Goal: Information Seeking & Learning: Learn about a topic

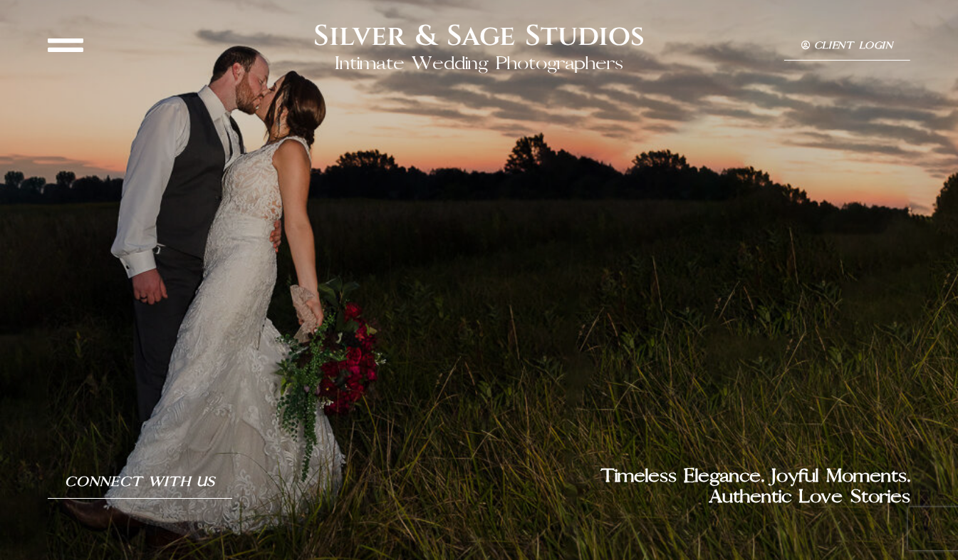
click at [71, 50] on icon at bounding box center [66, 45] width 36 height 36
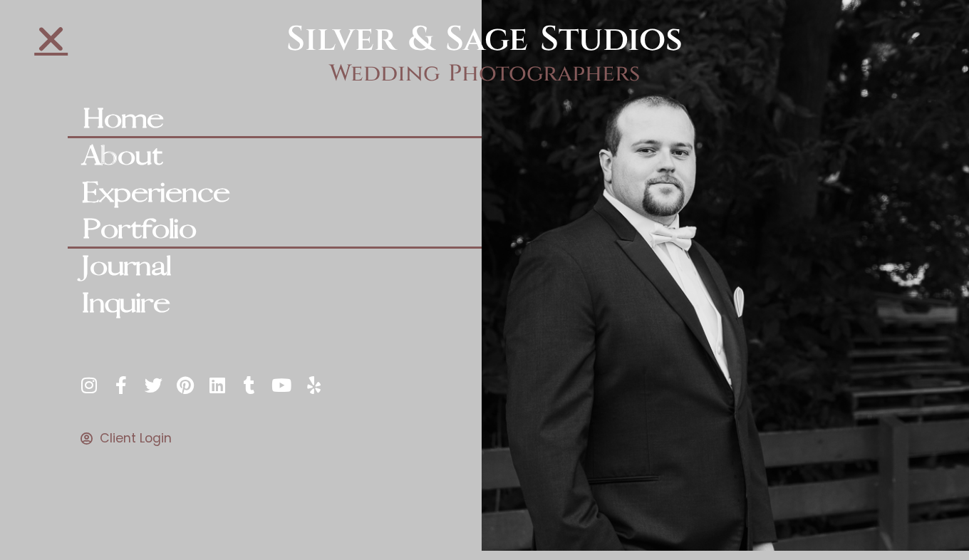
click at [171, 233] on link "Portfolio" at bounding box center [275, 230] width 414 height 37
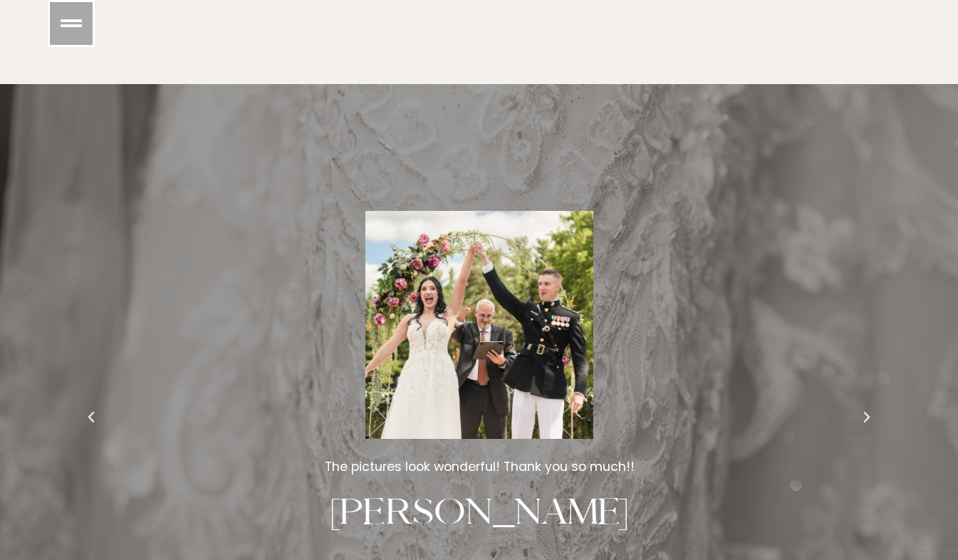
scroll to position [2956, 0]
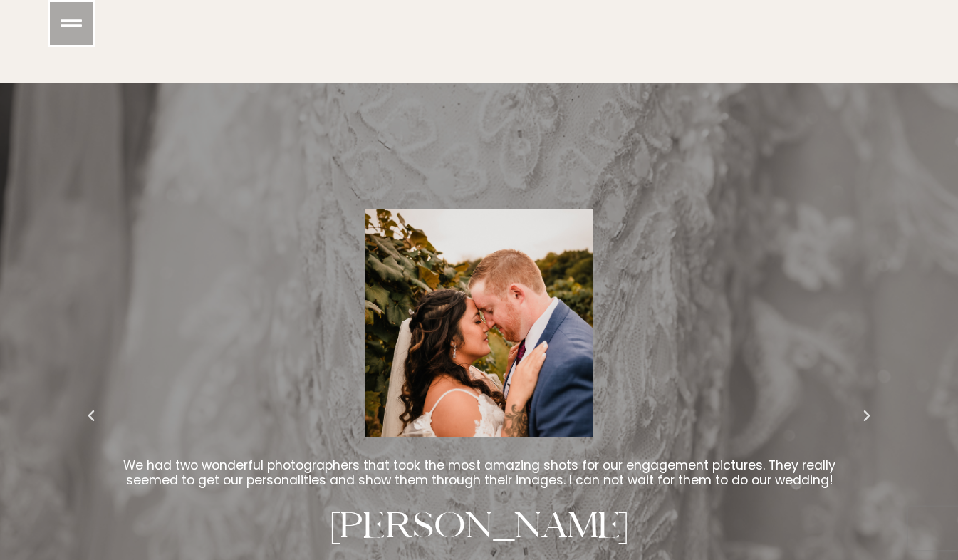
click at [88, 409] on icon "Previous slide" at bounding box center [91, 416] width 14 height 14
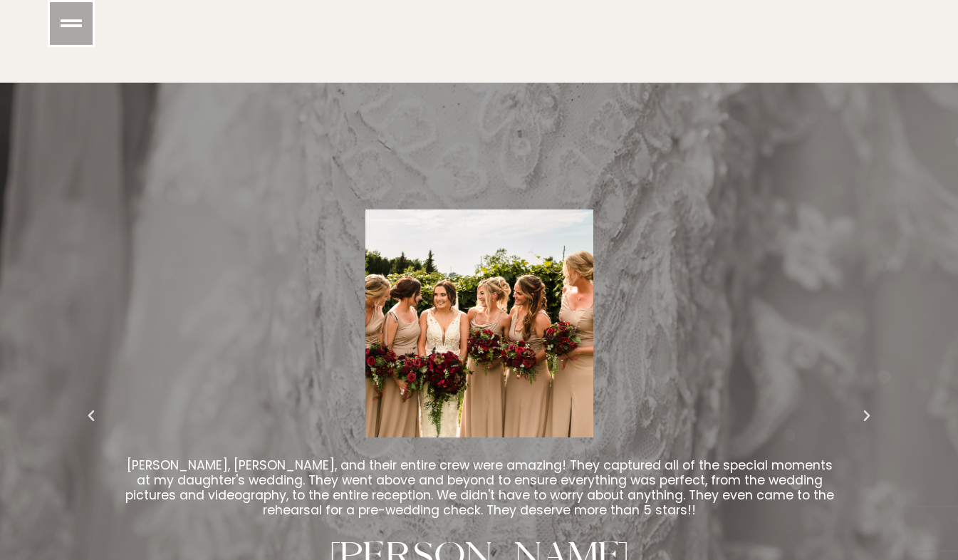
click at [93, 413] on icon "Previous slide" at bounding box center [91, 416] width 14 height 14
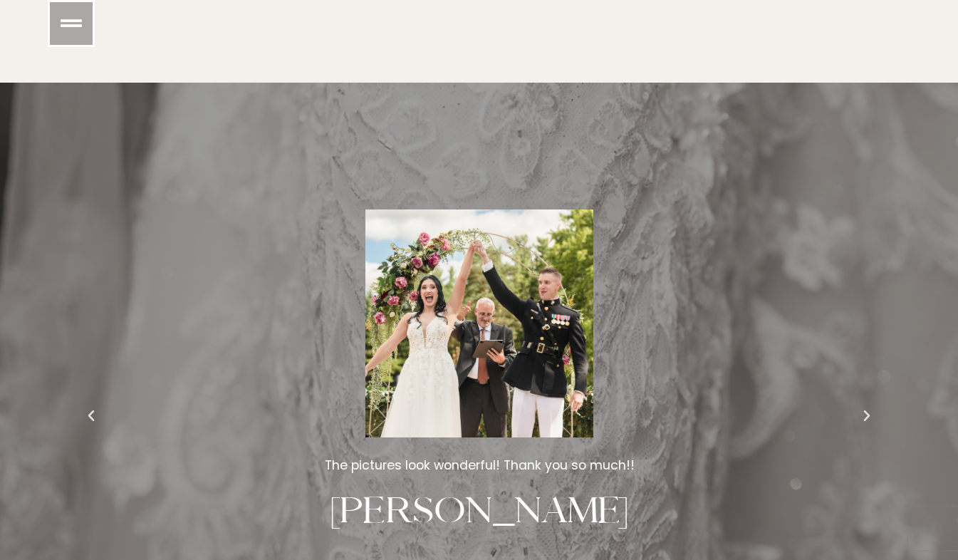
click at [866, 413] on icon "Next slide" at bounding box center [867, 416] width 14 height 14
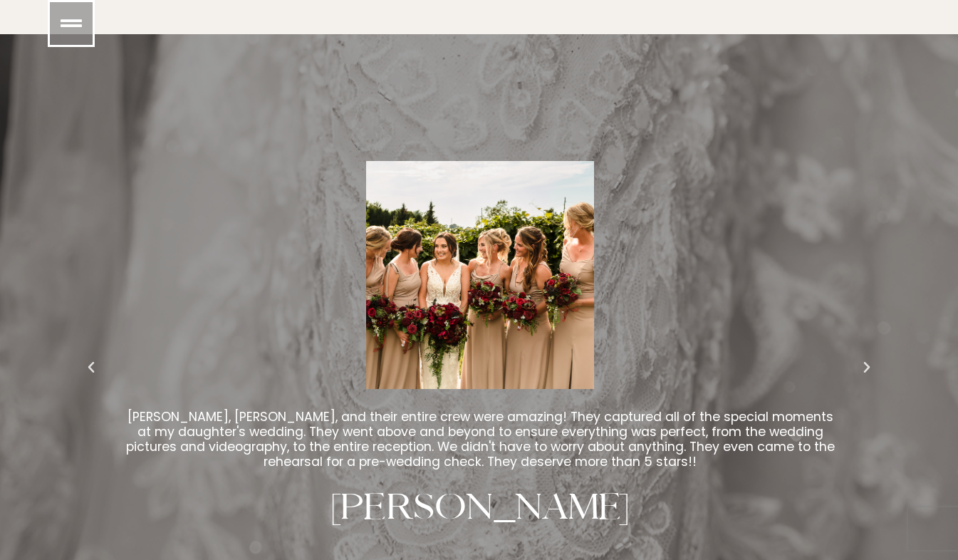
scroll to position [3058, 0]
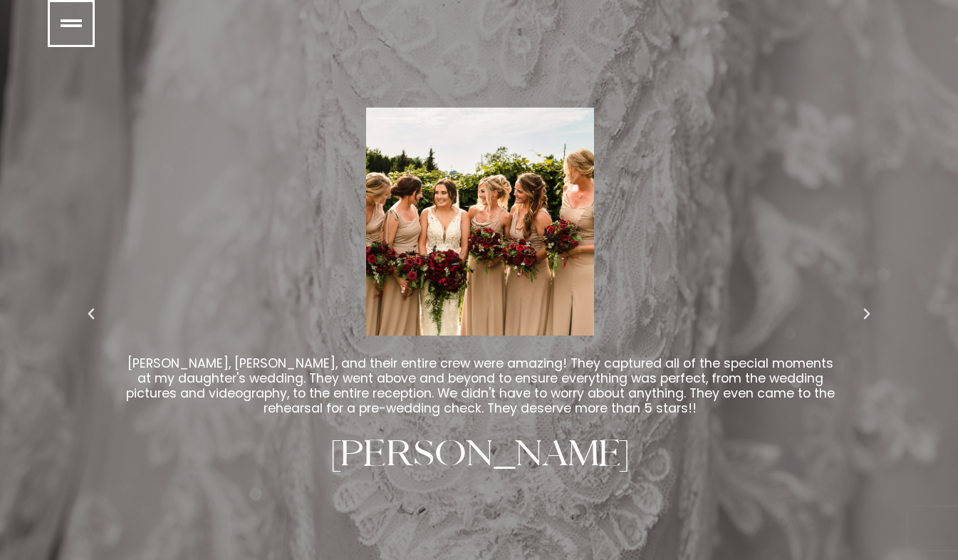
click at [867, 309] on icon "Next slide" at bounding box center [867, 314] width 14 height 14
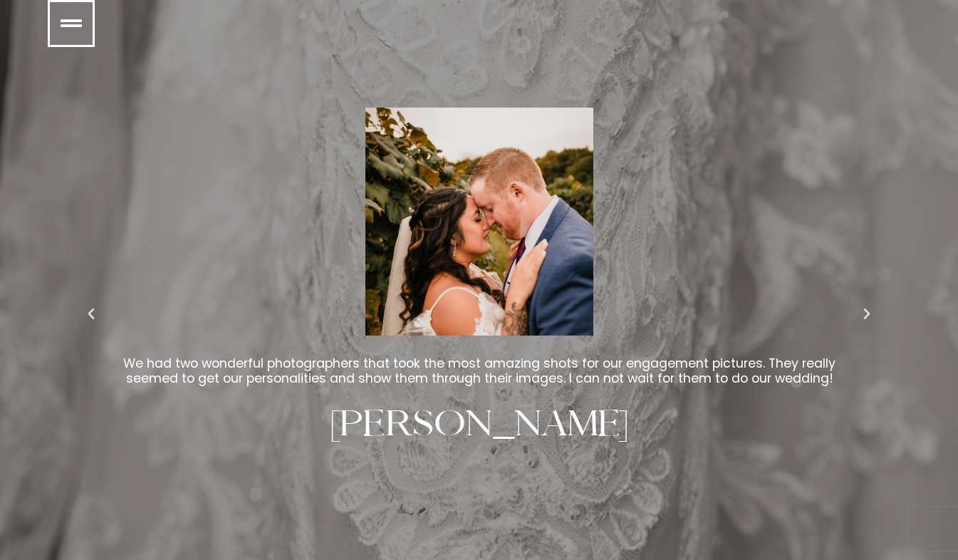
click at [867, 310] on icon "Next slide" at bounding box center [867, 314] width 14 height 14
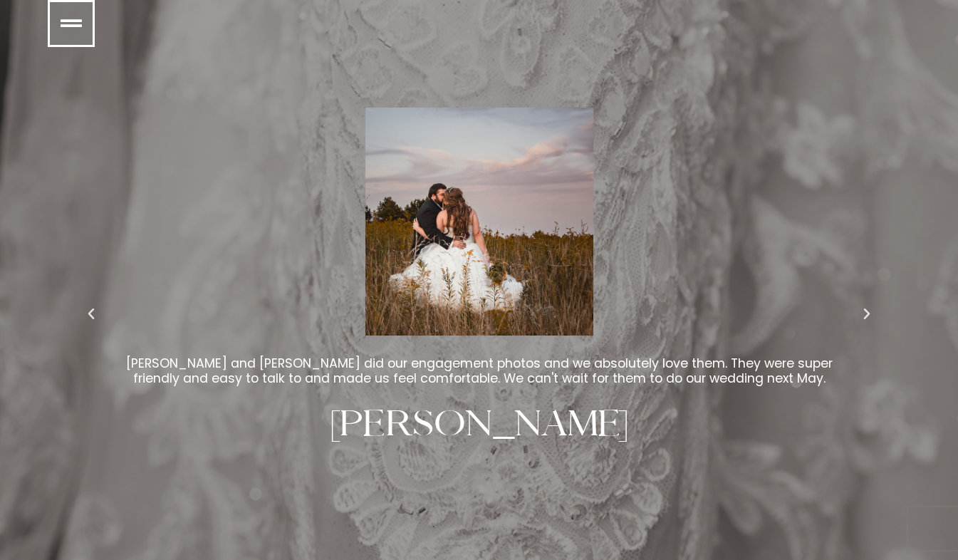
click at [864, 309] on icon "Next slide" at bounding box center [867, 314] width 14 height 14
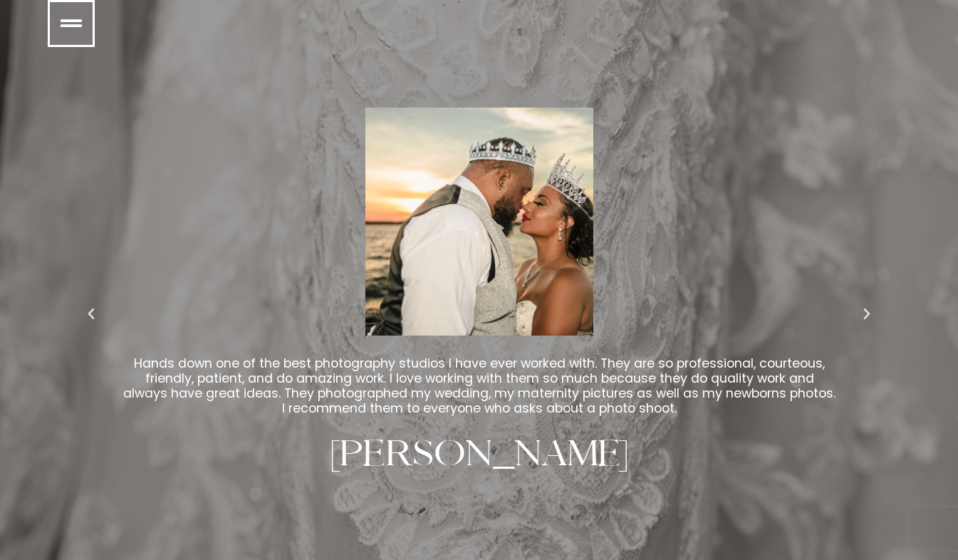
click at [864, 307] on icon "Next slide" at bounding box center [867, 314] width 14 height 14
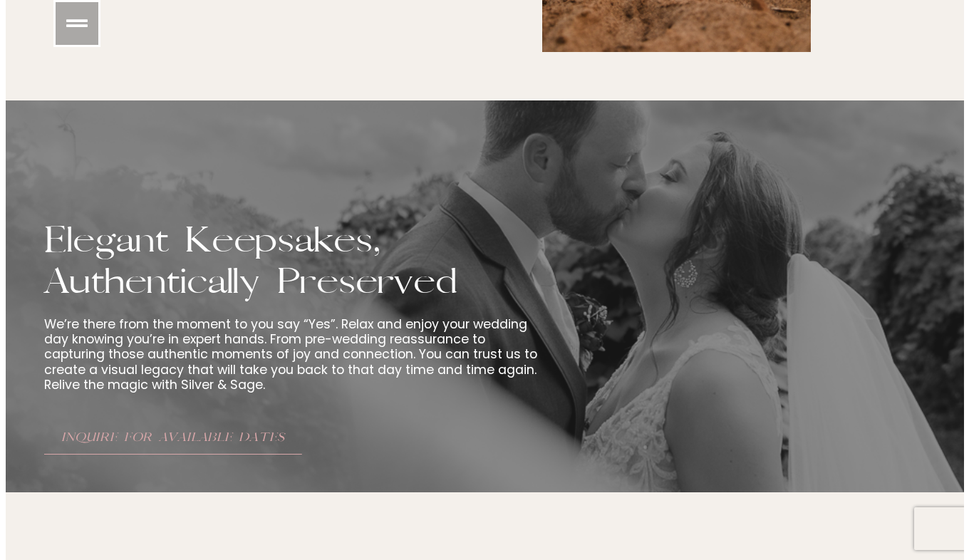
scroll to position [2029, 0]
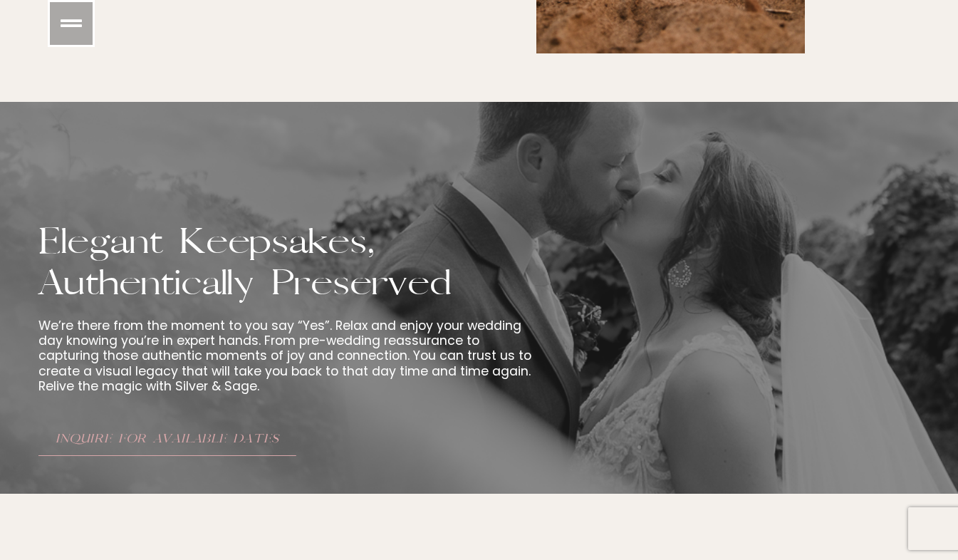
click at [63, 24] on icon at bounding box center [71, 23] width 21 height 21
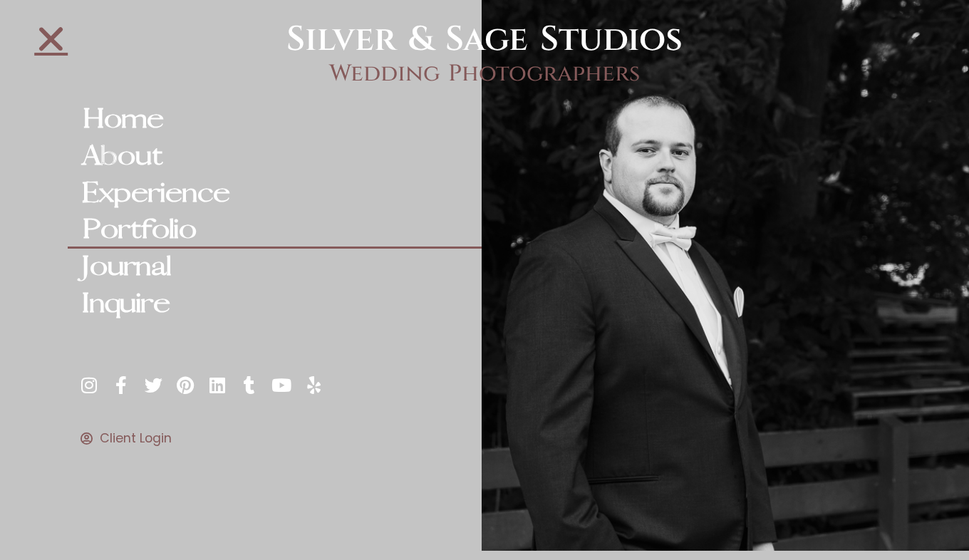
click at [149, 230] on link "Portfolio" at bounding box center [275, 230] width 414 height 37
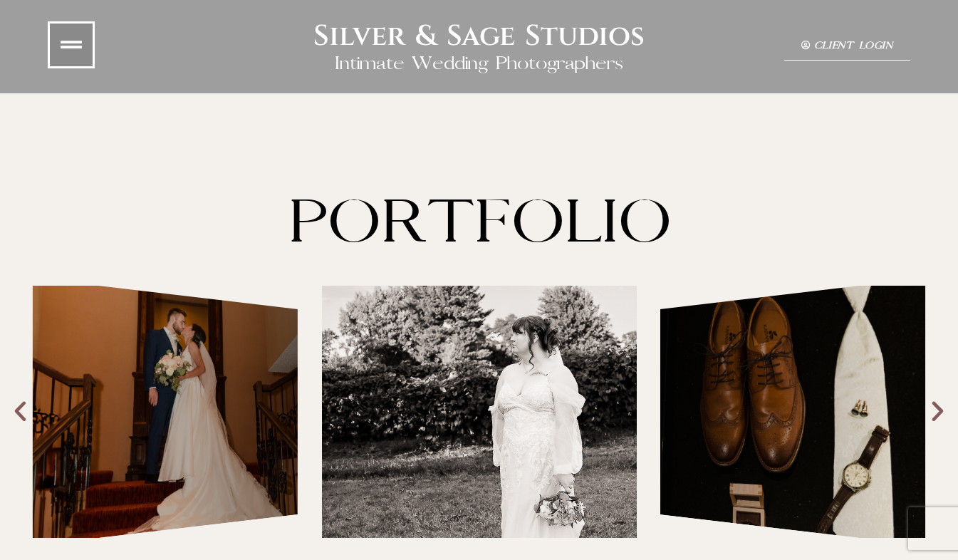
click at [219, 413] on div "Capturing Your Love Story with Elegance & Grace" at bounding box center [165, 412] width 265 height 267
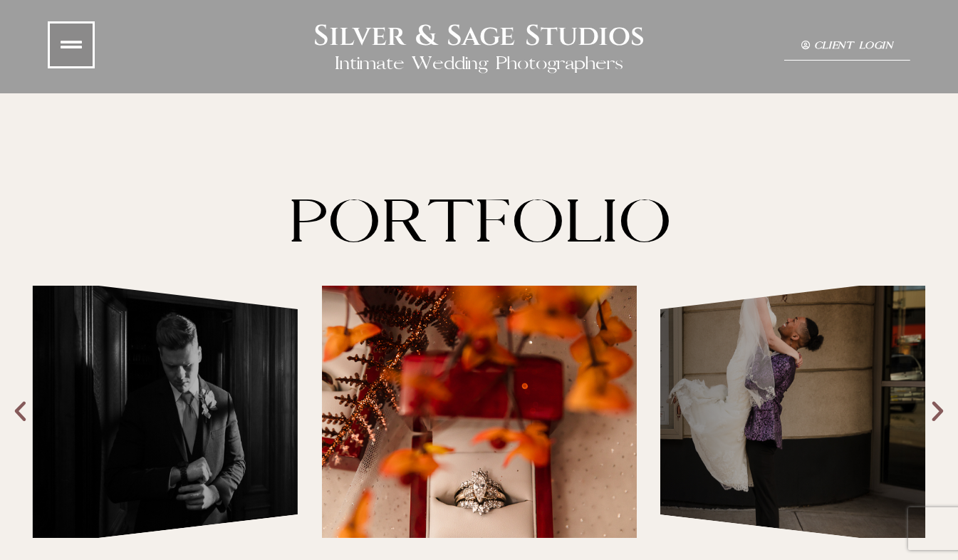
click at [448, 438] on div "Capturing Your Love Story with Elegance & Grace" at bounding box center [479, 412] width 315 height 252
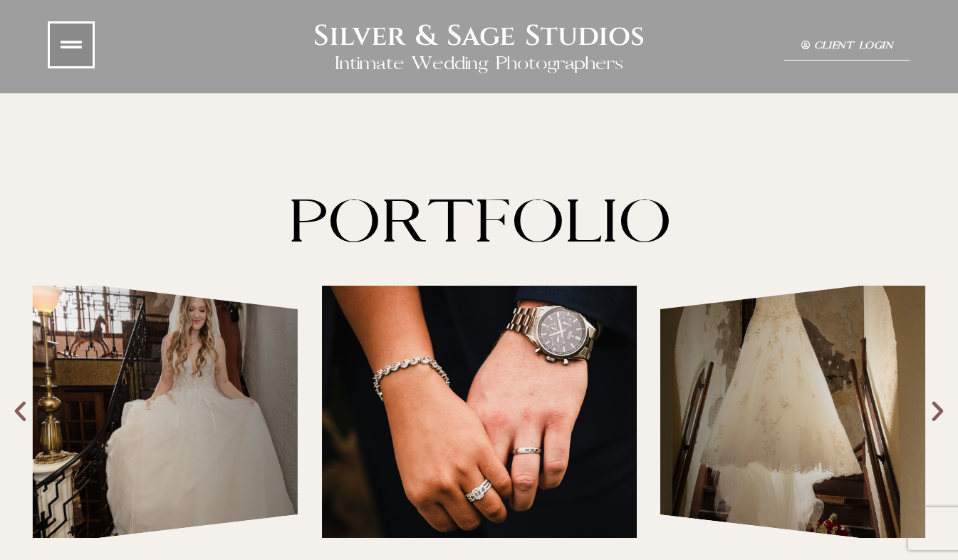
click at [72, 41] on icon at bounding box center [71, 44] width 21 height 21
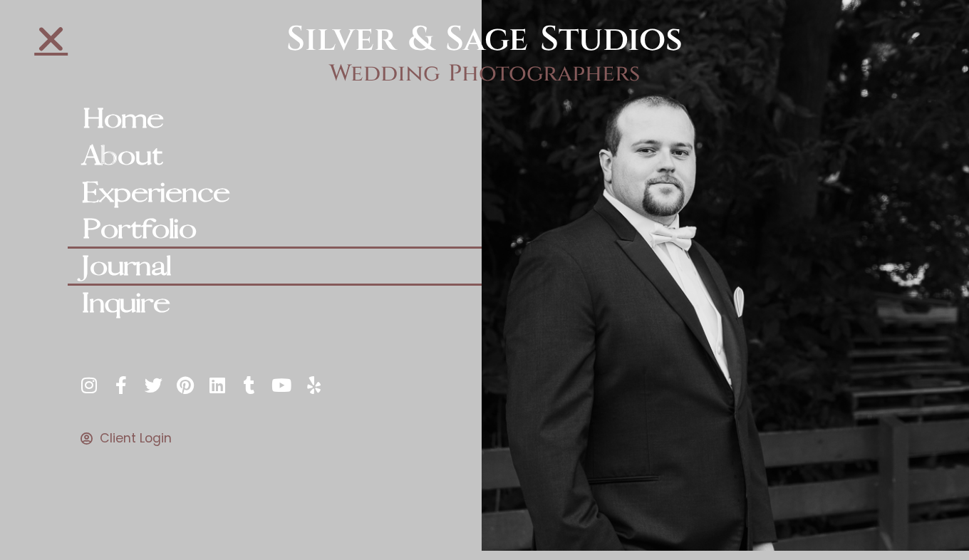
click at [143, 259] on link "Journal" at bounding box center [275, 267] width 414 height 37
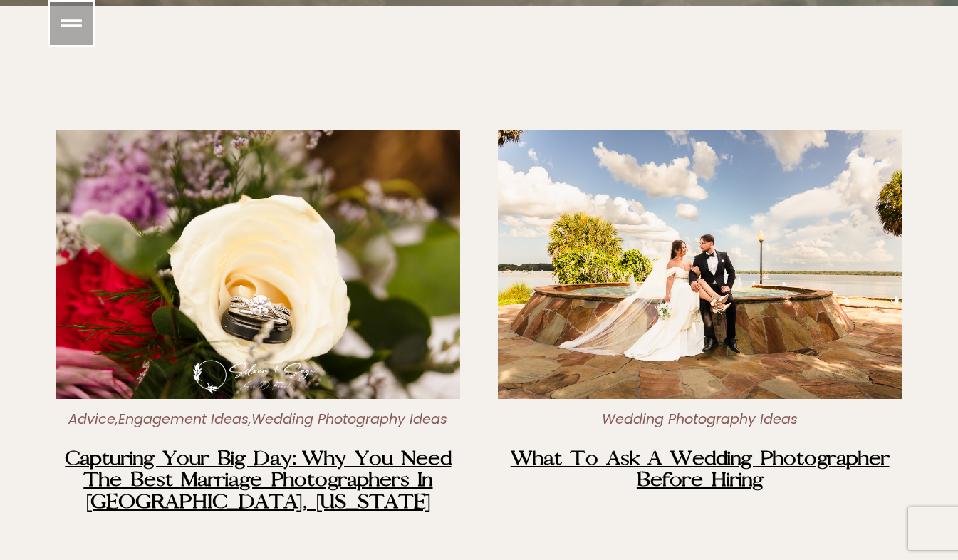
scroll to position [482, 0]
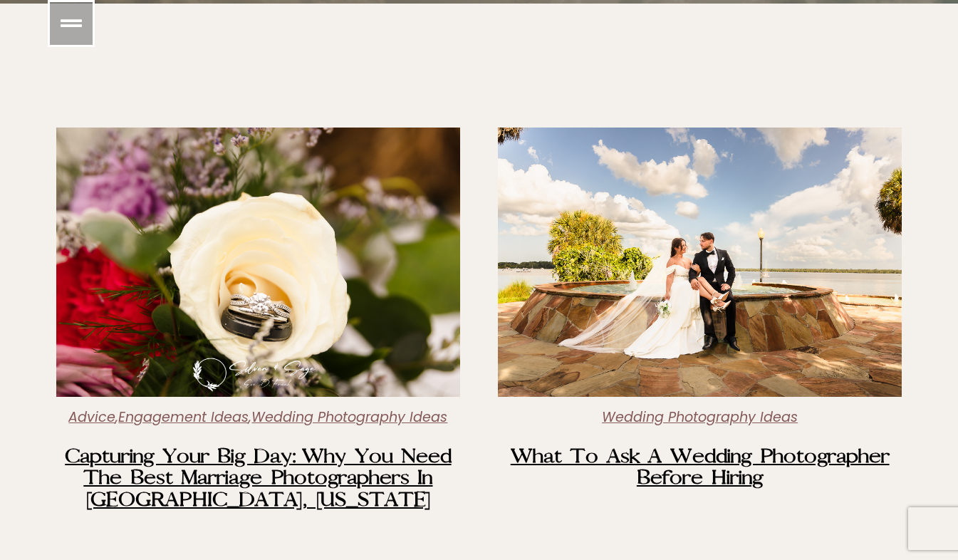
click at [770, 282] on img at bounding box center [700, 262] width 404 height 269
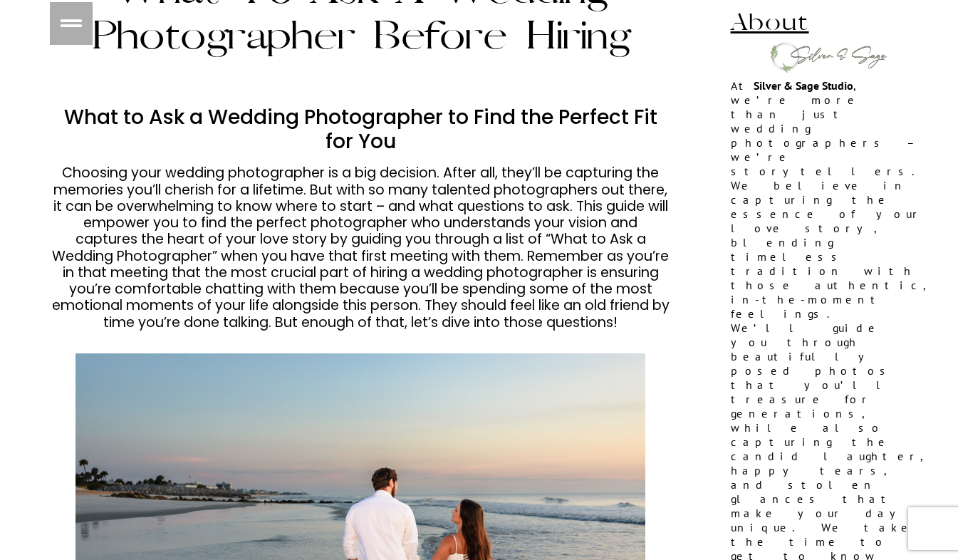
scroll to position [538, 0]
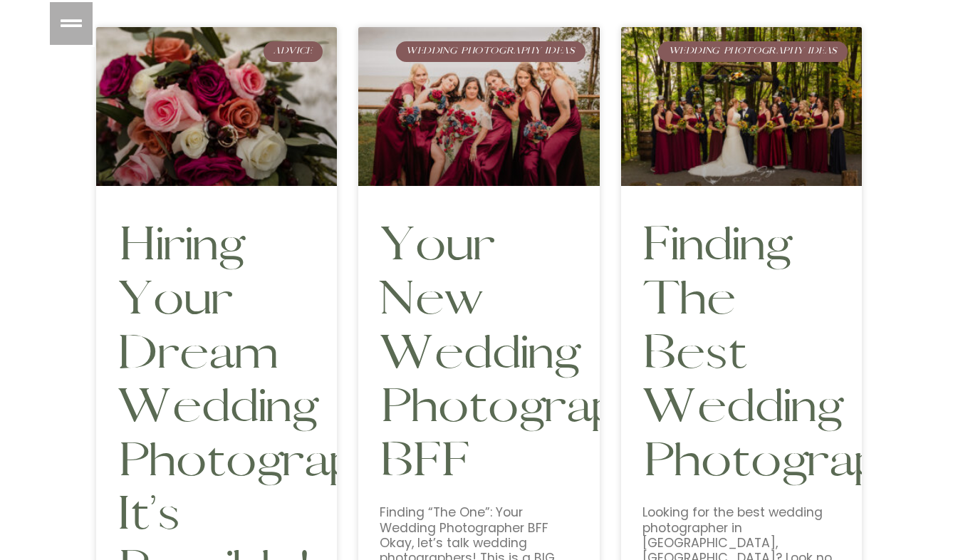
scroll to position [709, 0]
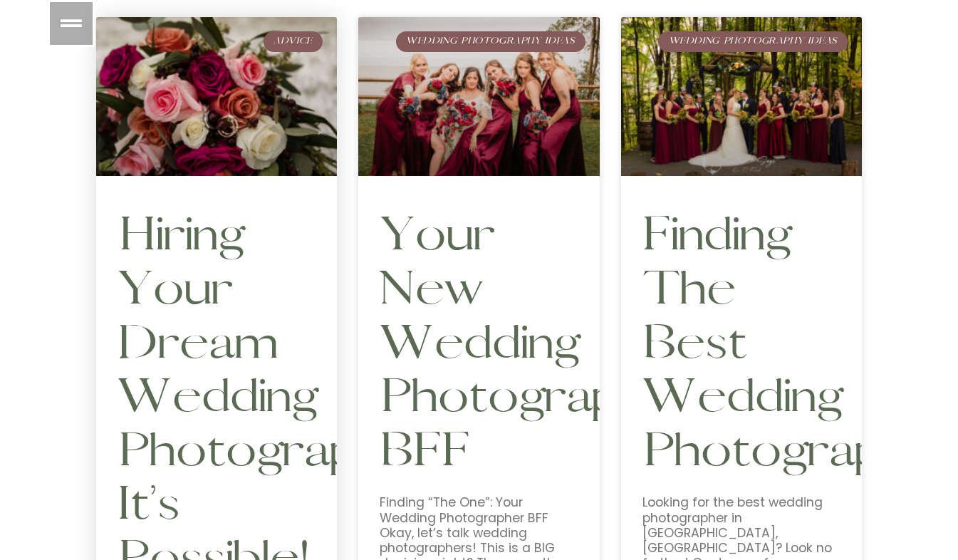
click at [239, 144] on link at bounding box center [217, 97] width 242 height 160
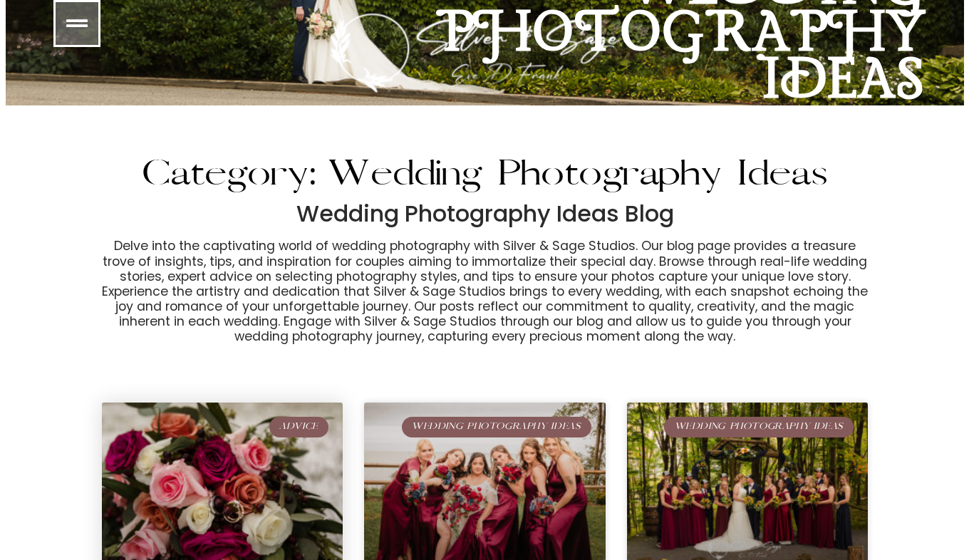
scroll to position [0, 0]
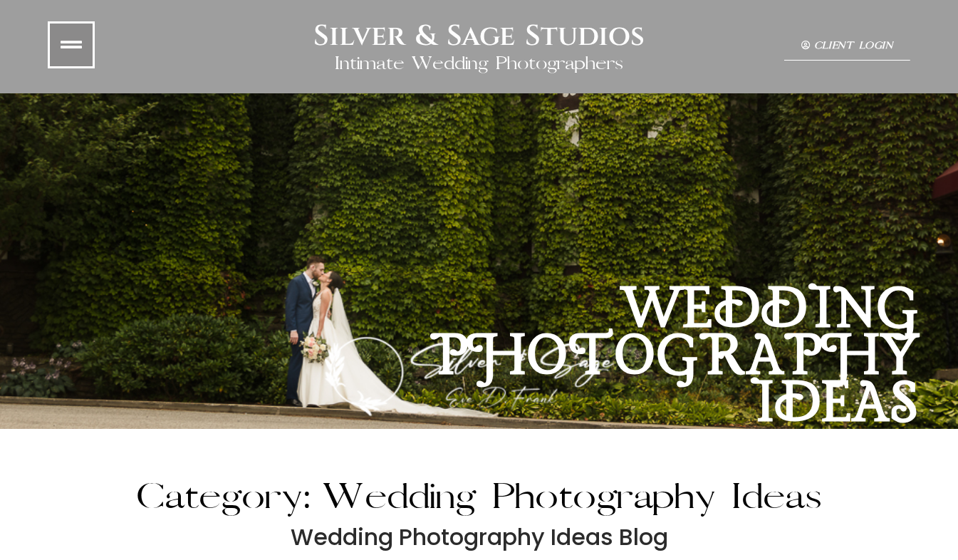
click at [69, 40] on icon at bounding box center [71, 44] width 21 height 21
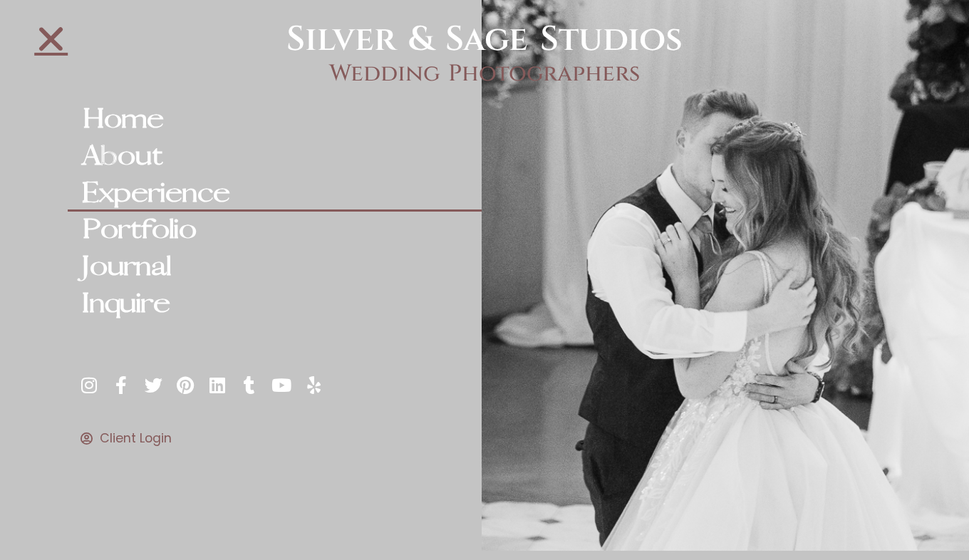
click at [225, 190] on link "Experience" at bounding box center [275, 193] width 414 height 37
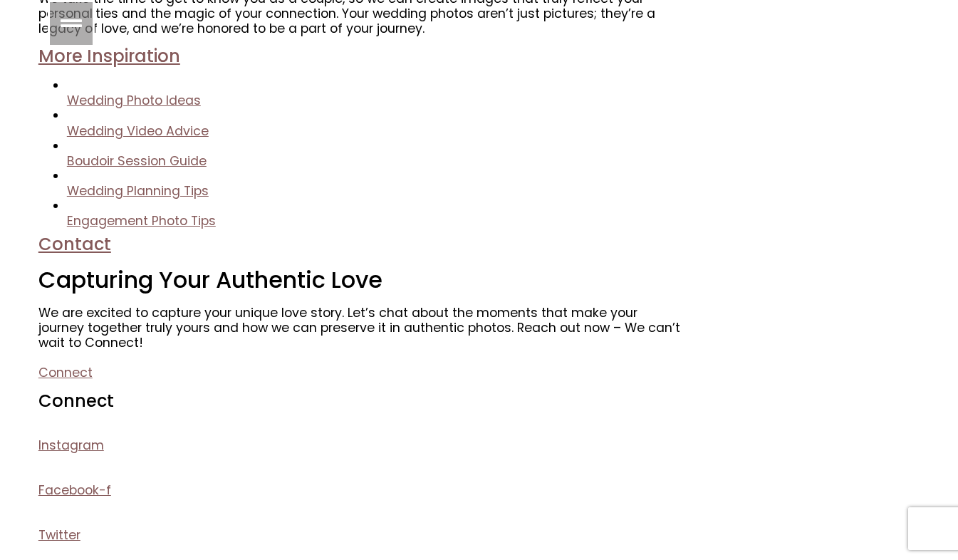
scroll to position [3276, 0]
click at [96, 490] on link "Facebook-f" at bounding box center [74, 489] width 73 height 17
